Goal: Navigation & Orientation: Find specific page/section

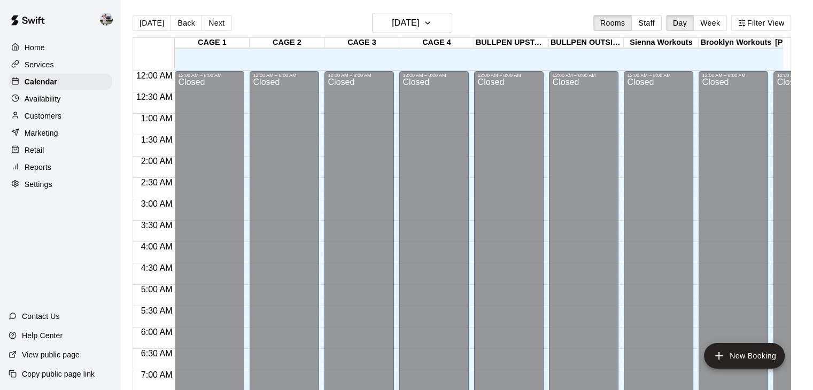
scroll to position [433, 0]
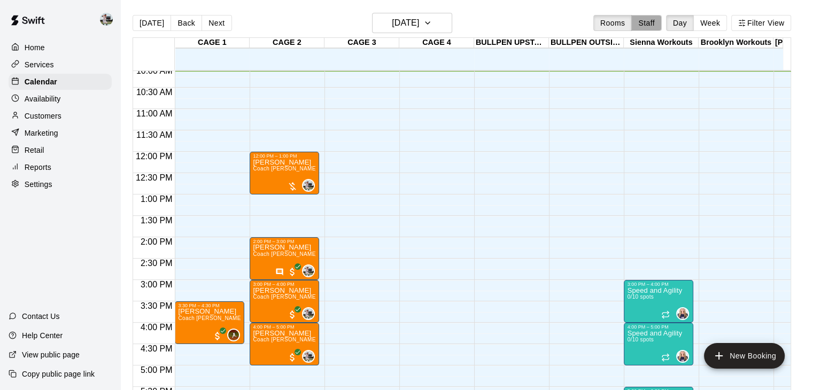
click at [654, 28] on button "Staff" at bounding box center [646, 23] width 30 height 16
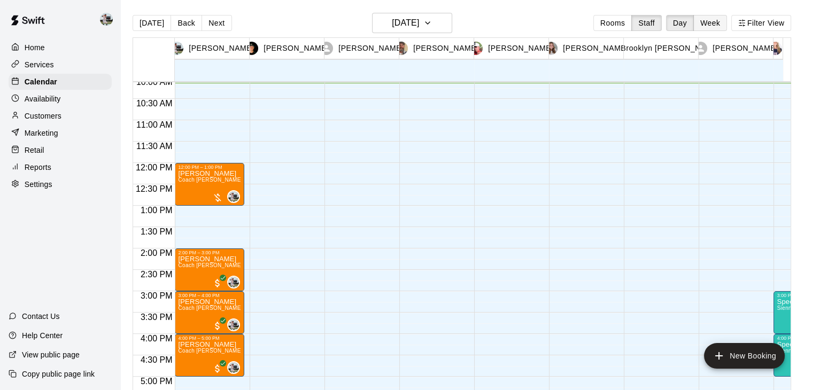
click at [716, 25] on button "Week" at bounding box center [710, 23] width 34 height 16
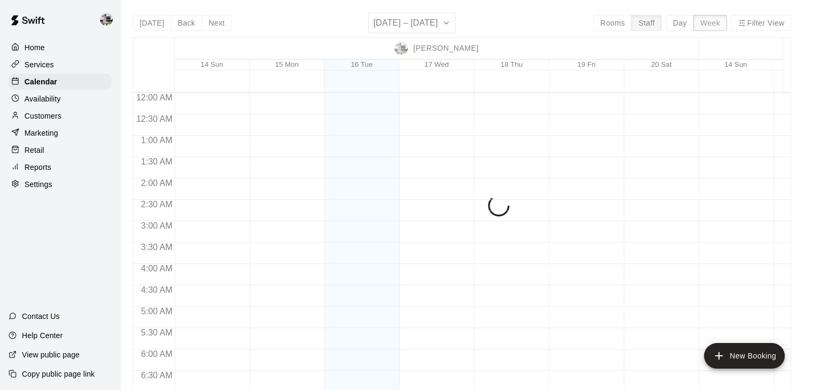
click at [716, 25] on div "[DATE] Back Next [DATE] – [DATE] Rooms Staff Day Week Filter View [PERSON_NAME]…" at bounding box center [462, 208] width 659 height 390
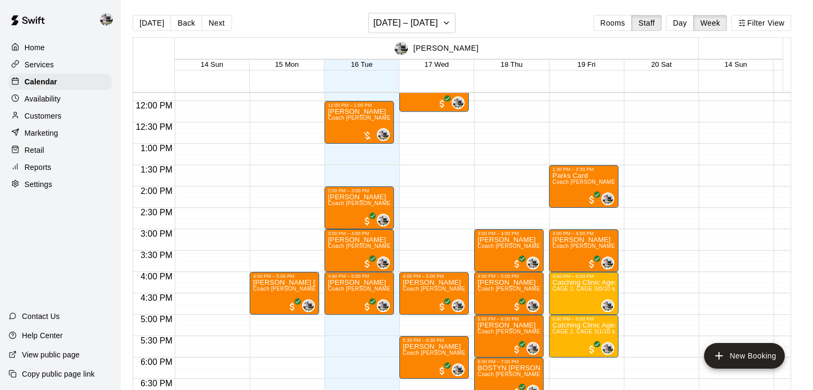
scroll to position [506, 0]
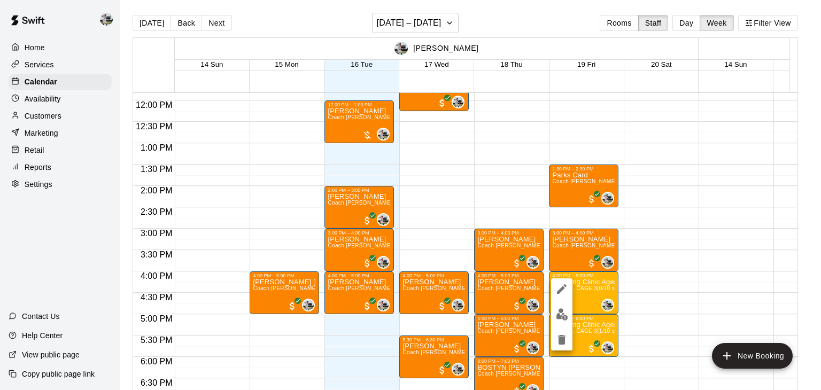
click at [651, 276] on div at bounding box center [410, 195] width 821 height 390
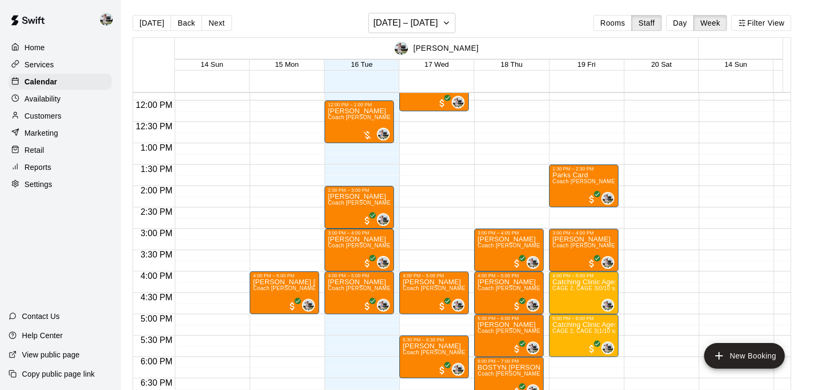
click at [651, 276] on div "9:00 AM – 10:00 AM [PERSON_NAME] Coach [PERSON_NAME] One on One (CAGE 2) 0 10:0…" at bounding box center [659, 100] width 70 height 1026
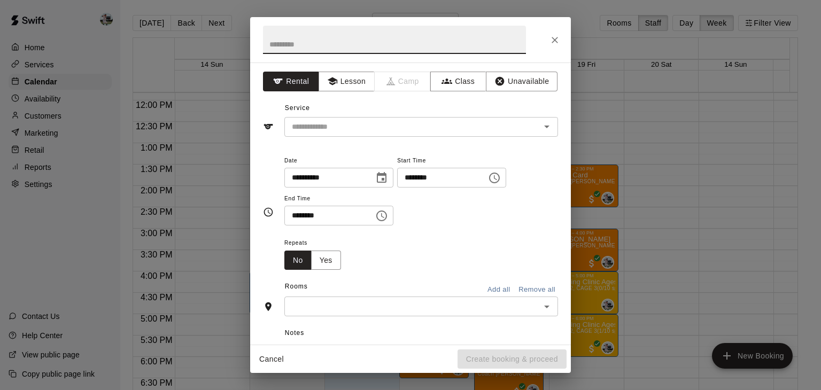
click at [503, 43] on input "text" at bounding box center [394, 40] width 263 height 28
click at [556, 42] on icon "Close" at bounding box center [555, 40] width 11 height 11
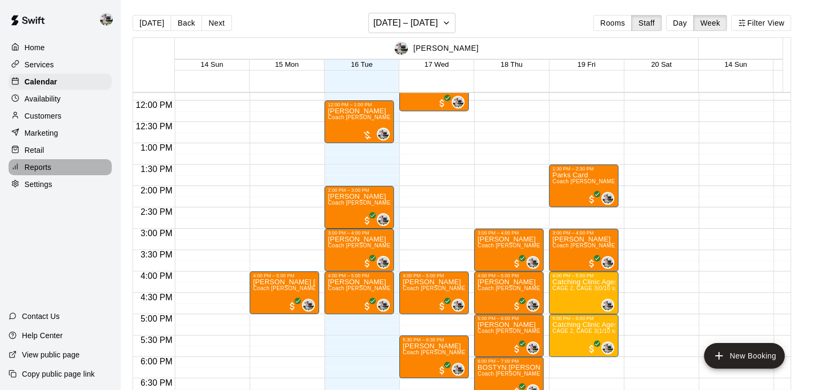
click at [49, 173] on p "Reports" at bounding box center [38, 167] width 27 height 11
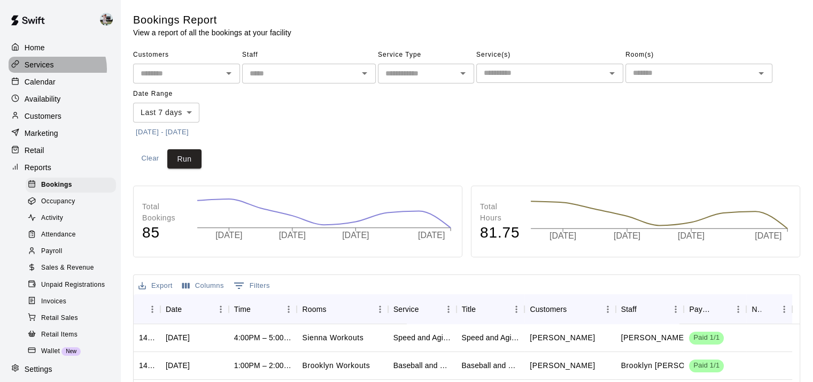
click at [57, 70] on div "Services" at bounding box center [60, 65] width 103 height 16
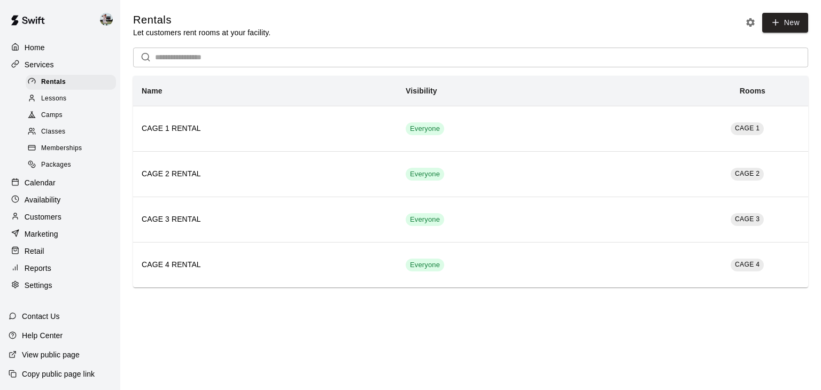
click at [75, 154] on span "Memberships" at bounding box center [61, 148] width 41 height 11
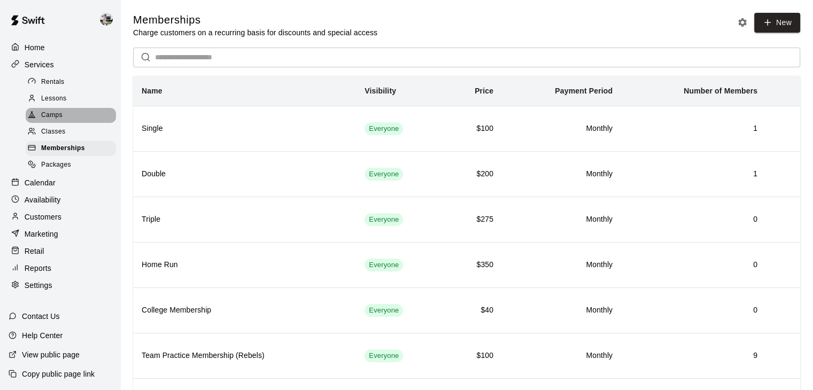
click at [71, 123] on div "Camps" at bounding box center [71, 115] width 90 height 15
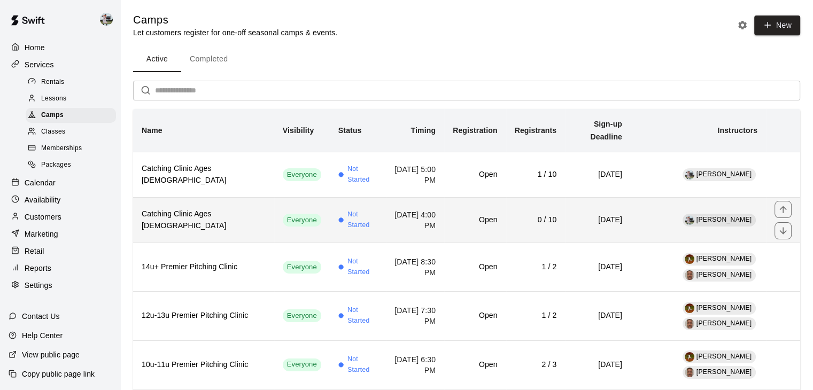
click at [184, 213] on h6 "Catching Clinic Ages [DEMOGRAPHIC_DATA]" at bounding box center [204, 221] width 124 height 24
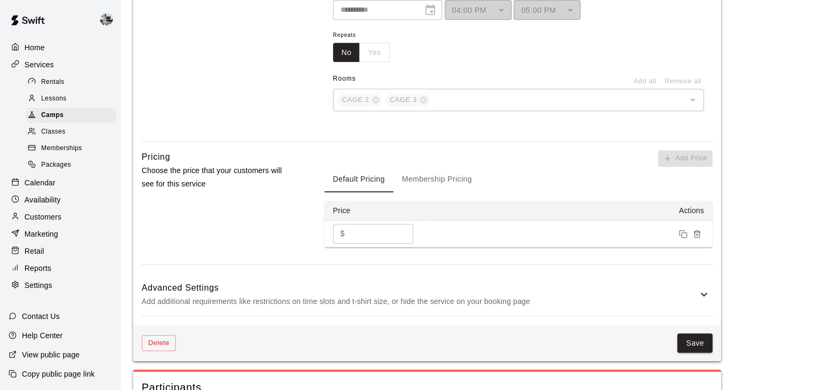
scroll to position [668, 0]
click at [458, 191] on button "Membership Pricing" at bounding box center [436, 180] width 87 height 26
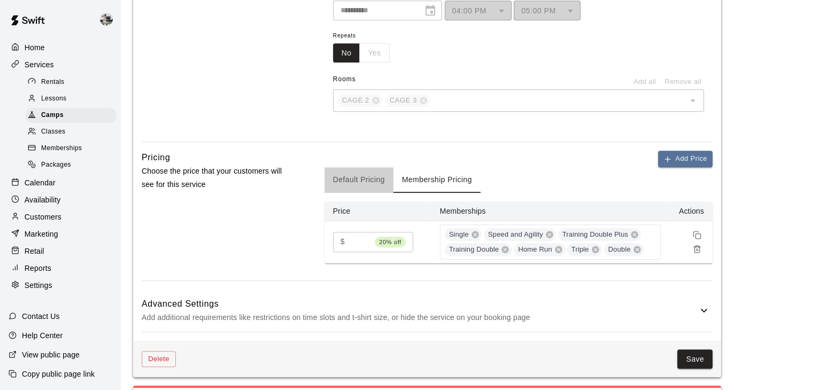
click at [361, 189] on button "Default Pricing" at bounding box center [359, 180] width 69 height 26
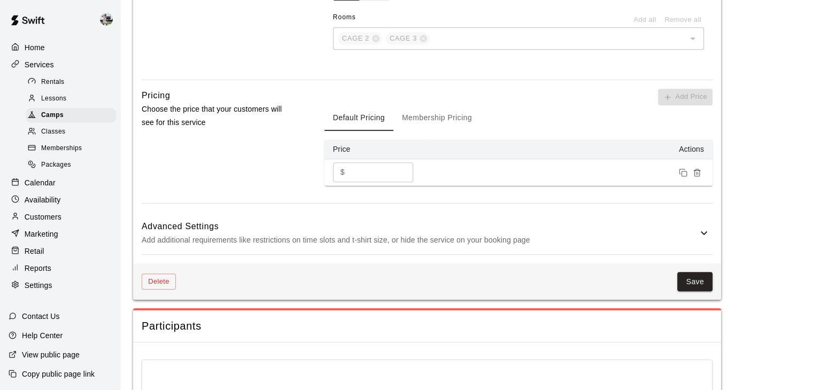
scroll to position [731, 0]
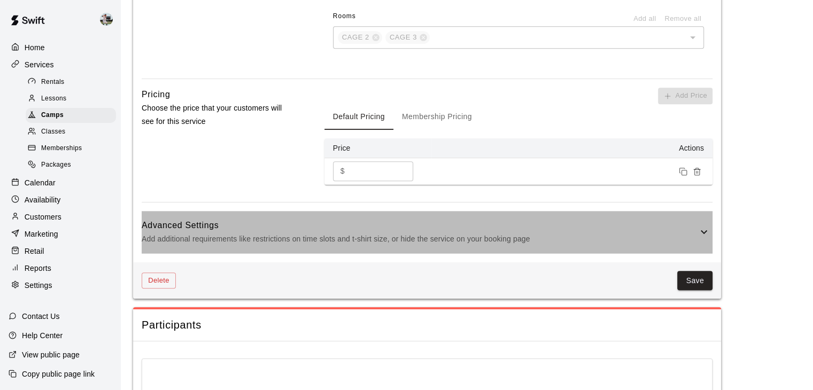
click at [294, 233] on h6 "Advanced Settings" at bounding box center [420, 226] width 556 height 14
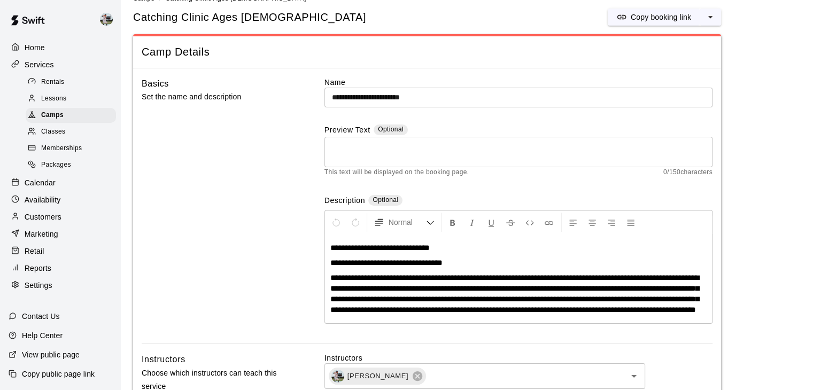
scroll to position [19, 0]
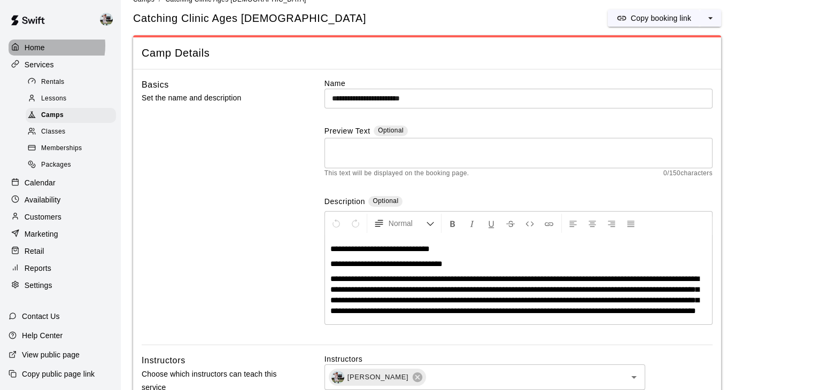
click at [43, 45] on p "Home" at bounding box center [35, 47] width 20 height 11
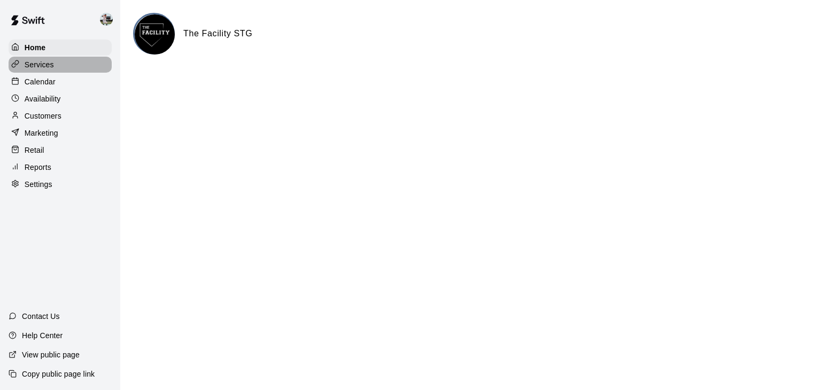
click at [48, 65] on p "Services" at bounding box center [39, 64] width 29 height 11
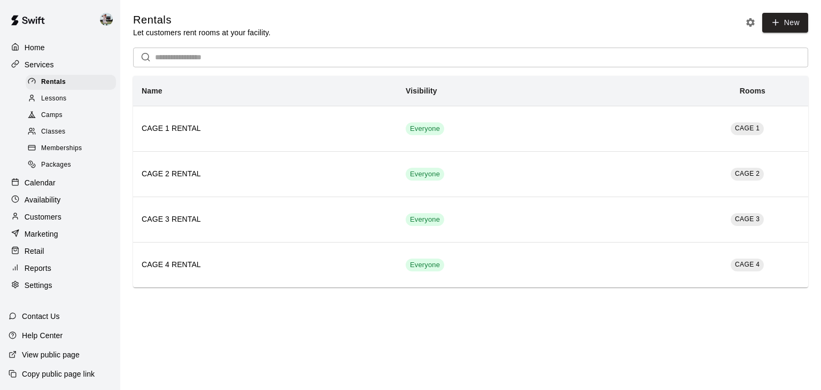
click at [126, 158] on div "Rentals Let customers rent rooms at your facility. New ​ Name Visibility Rooms …" at bounding box center [471, 150] width 692 height 275
click at [29, 55] on div "Home" at bounding box center [60, 48] width 103 height 16
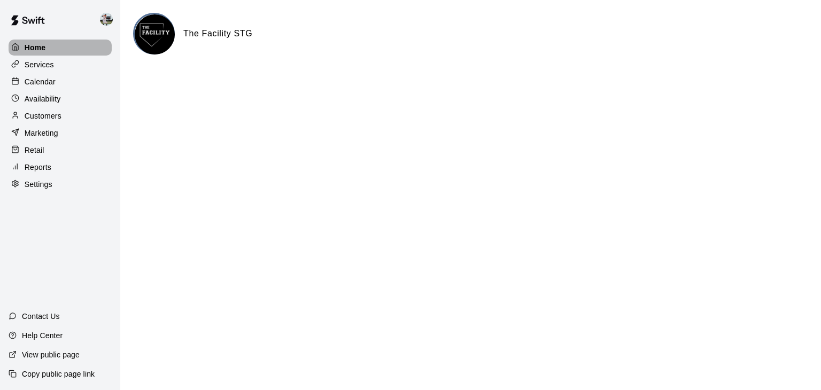
click at [73, 41] on div "Home" at bounding box center [60, 48] width 103 height 16
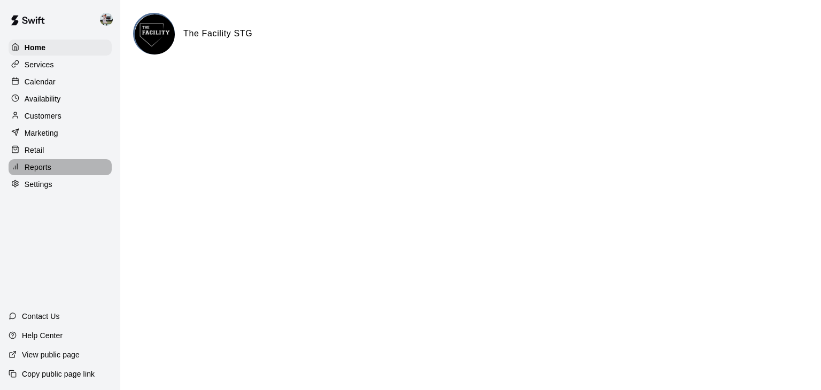
click at [44, 173] on p "Reports" at bounding box center [38, 167] width 27 height 11
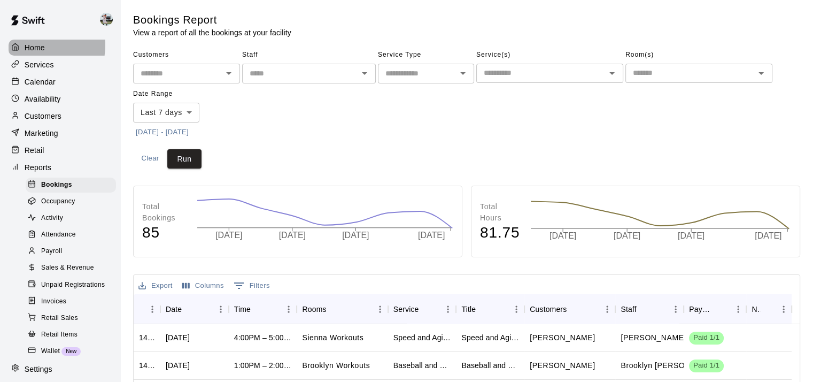
click at [32, 45] on p "Home" at bounding box center [35, 47] width 20 height 11
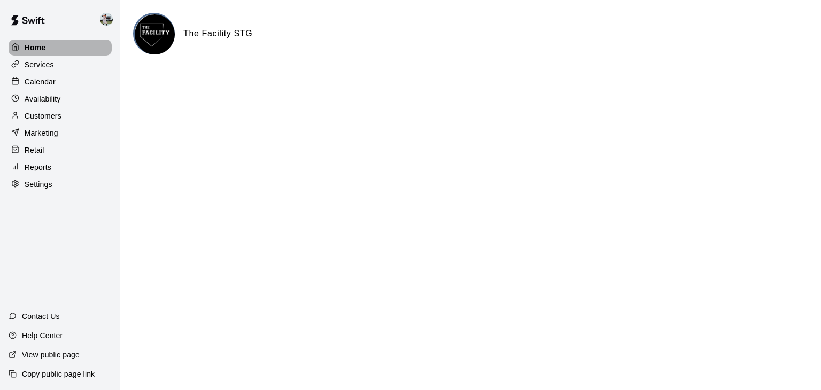
click at [45, 42] on div "Home" at bounding box center [60, 48] width 103 height 16
click at [43, 97] on p "Availability" at bounding box center [43, 99] width 36 height 11
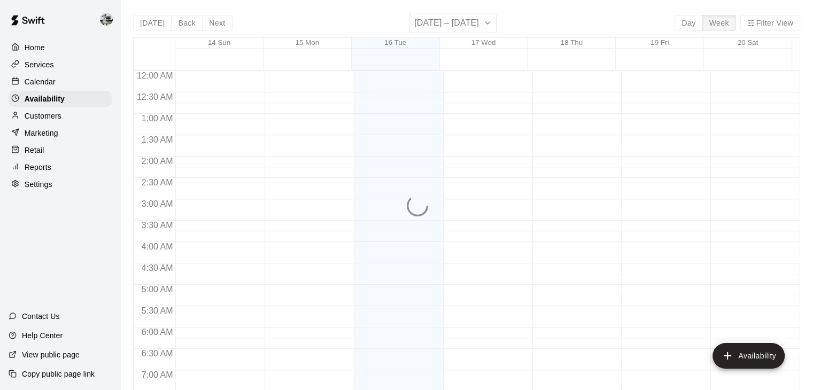
scroll to position [436, 0]
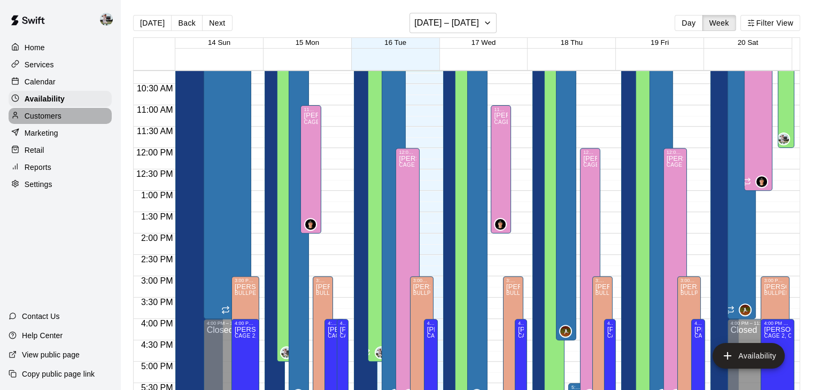
click at [43, 121] on p "Customers" at bounding box center [43, 116] width 37 height 11
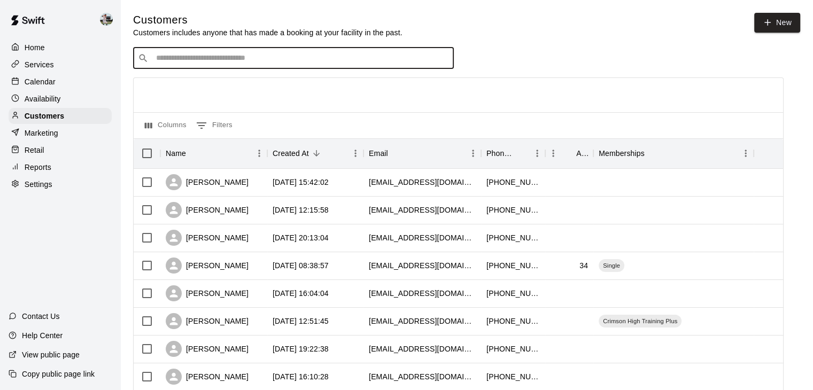
click at [334, 64] on input "Search customers by name or email" at bounding box center [301, 58] width 296 height 11
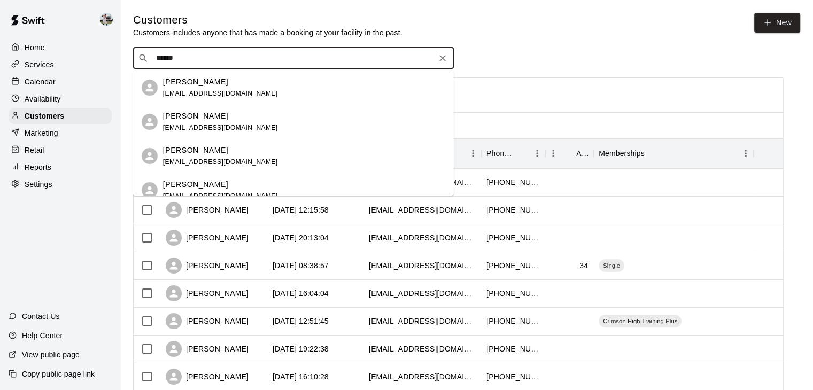
type input "******"
click at [530, 28] on div "Customers Customers includes anyone that has made a booking at your facility in…" at bounding box center [466, 25] width 667 height 25
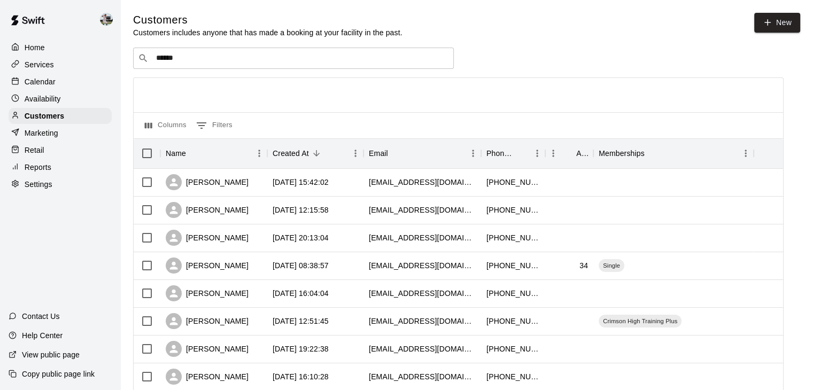
click at [466, 33] on div "Customers Customers includes anyone that has made a booking at your facility in…" at bounding box center [466, 25] width 667 height 25
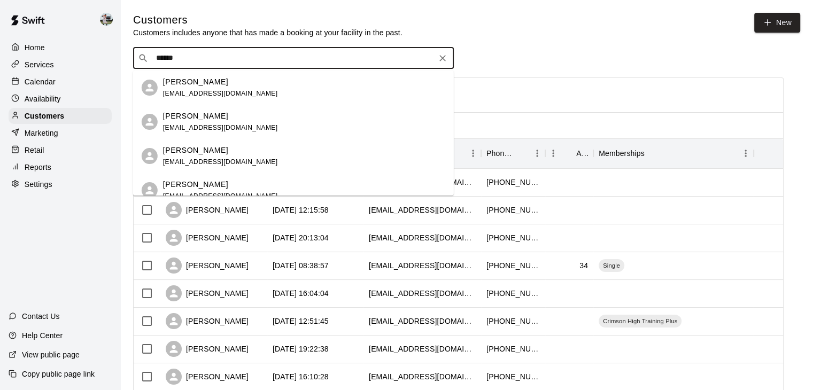
click at [410, 56] on input "******" at bounding box center [293, 58] width 280 height 11
click at [250, 120] on div "[PERSON_NAME] [EMAIL_ADDRESS][DOMAIN_NAME]" at bounding box center [304, 122] width 282 height 23
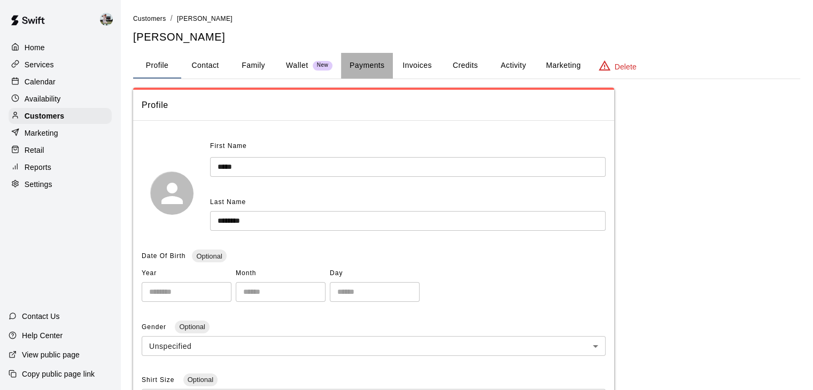
click at [376, 70] on button "Payments" at bounding box center [367, 66] width 52 height 26
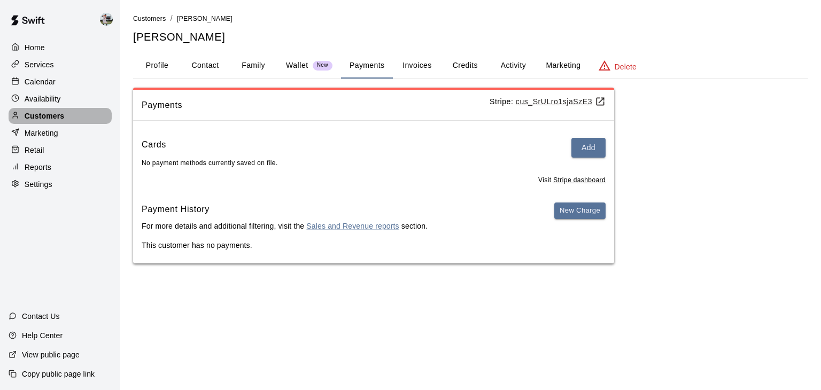
click at [87, 120] on div "Customers" at bounding box center [60, 116] width 103 height 16
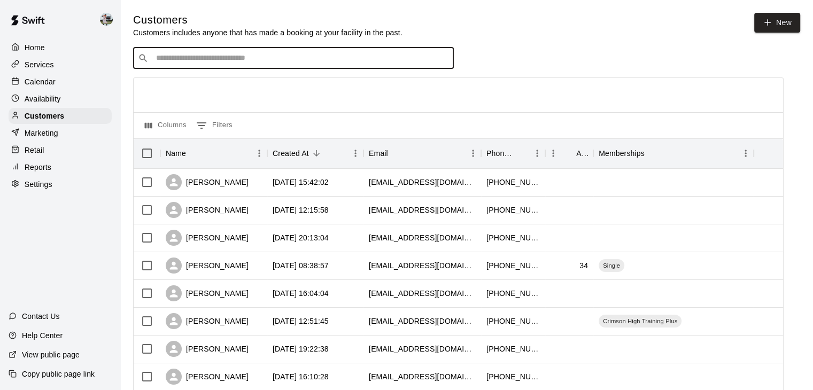
click at [205, 61] on input "Search customers by name or email" at bounding box center [301, 58] width 296 height 11
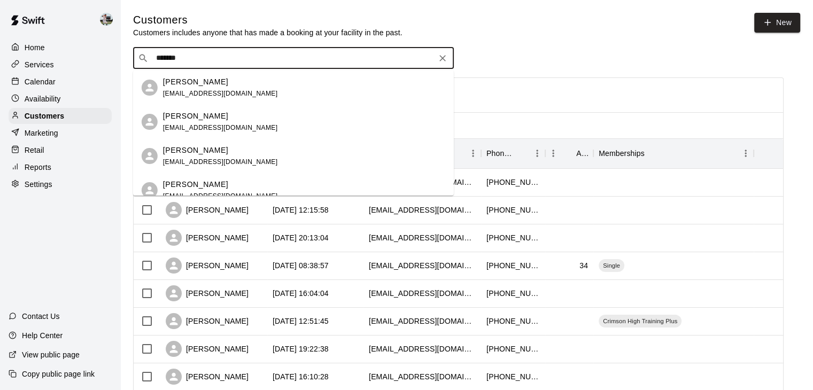
type input "********"
click at [200, 82] on p "[PERSON_NAME]" at bounding box center [195, 81] width 65 height 11
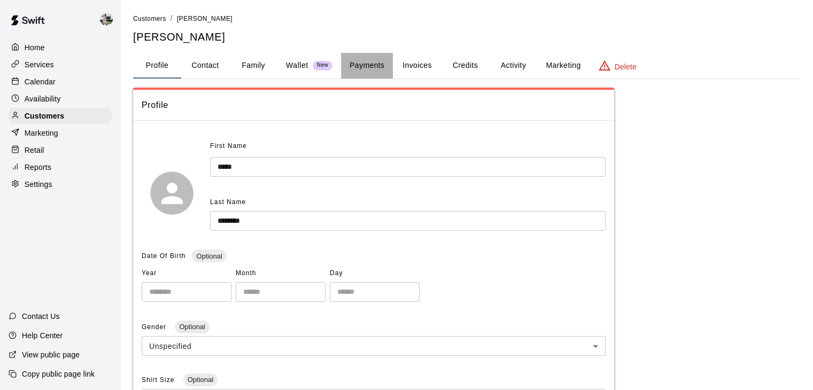
click at [389, 60] on button "Payments" at bounding box center [367, 66] width 52 height 26
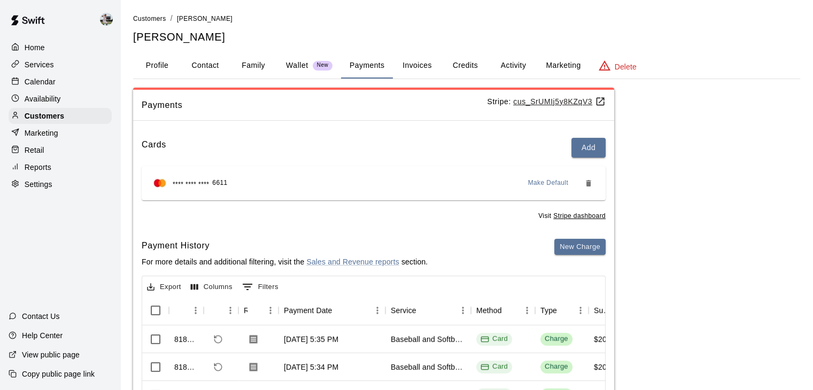
click at [59, 49] on div "Home" at bounding box center [60, 48] width 103 height 16
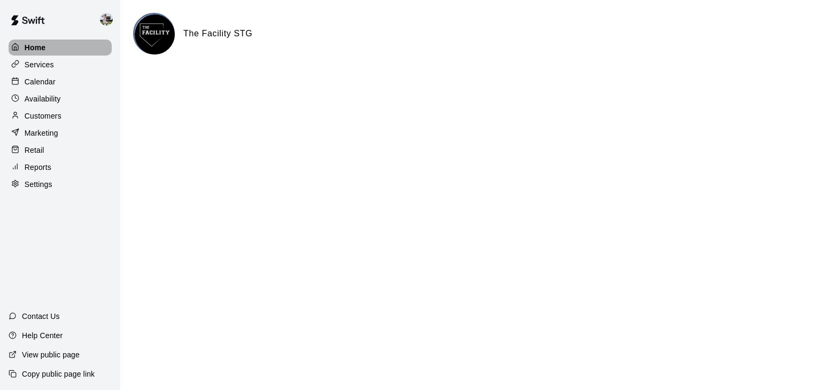
click at [81, 44] on div "Home" at bounding box center [60, 48] width 103 height 16
